Goal: Task Accomplishment & Management: Use online tool/utility

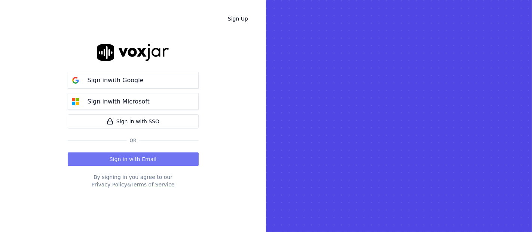
click at [121, 155] on button "Sign in with Email" at bounding box center [133, 158] width 131 height 13
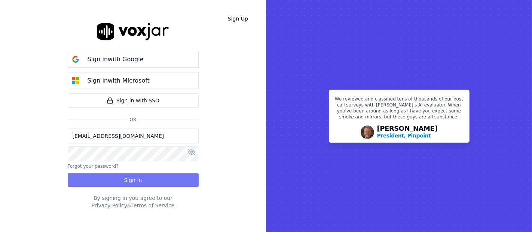
click at [160, 183] on button "Sign In" at bounding box center [133, 179] width 131 height 13
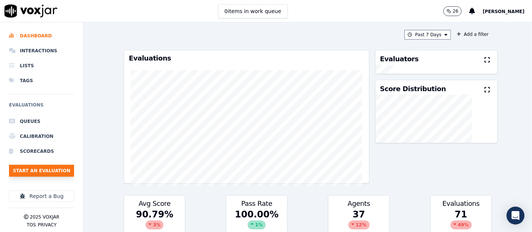
click at [43, 165] on button "Start an Evaluation" at bounding box center [41, 171] width 65 height 12
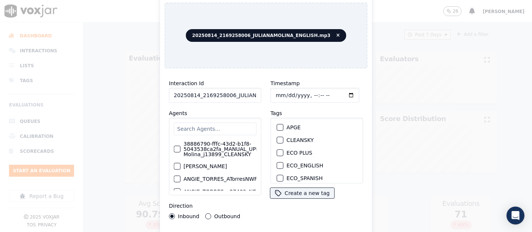
click at [247, 92] on input "20250814_2169258006_JULIANAMOLINA_ENGLISH.mp3" at bounding box center [215, 95] width 92 height 15
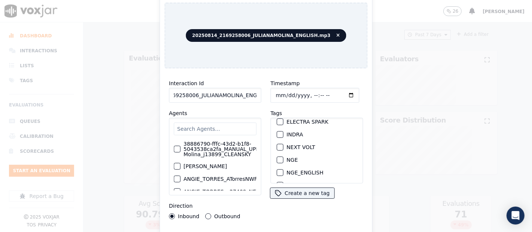
scroll to position [83, 0]
type input "20250814_2169258006_JULIANAMOLINA_ENGLISH"
click at [277, 144] on div "button" at bounding box center [279, 146] width 5 height 5
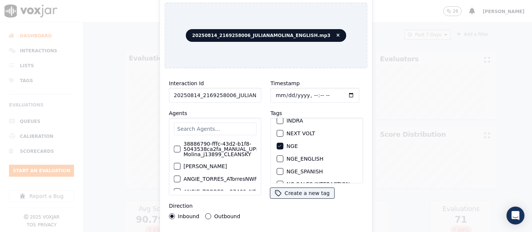
click at [271, 229] on div "Interaction Id 20250814_2169258006_JULIANAMOLINA_ENGLISH Agents 38886790-fffc-4…" at bounding box center [265, 160] width 203 height 172
